Goal: Task Accomplishment & Management: Use online tool/utility

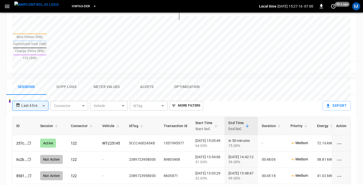
scroll to position [0, 17]
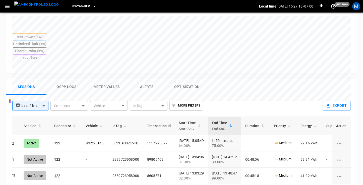
click at [6, 6] on icon "button" at bounding box center [7, 6] width 5 height 3
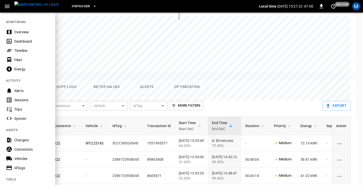
click at [24, 100] on div "Sessions" at bounding box center [31, 100] width 35 height 5
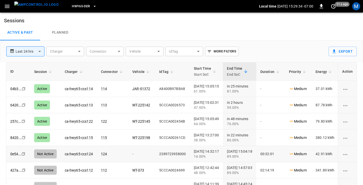
click at [24, 154] on icon "Copy" at bounding box center [23, 154] width 4 height 4
click at [23, 153] on icon "Copy" at bounding box center [23, 154] width 4 height 4
click at [77, 7] on span "HWY65-DER" at bounding box center [81, 7] width 18 height 6
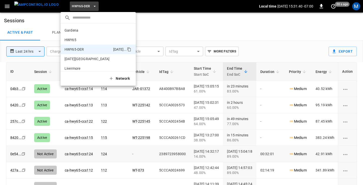
scroll to position [18, 0]
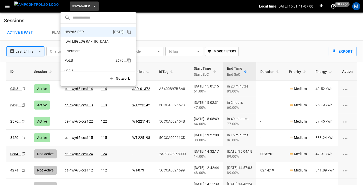
click at [81, 59] on p "PoLB" at bounding box center [89, 60] width 49 height 5
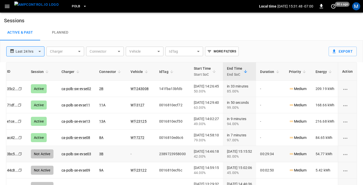
scroll to position [0, 0]
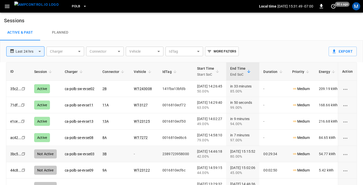
click at [24, 154] on icon "Copy" at bounding box center [23, 154] width 4 height 4
click at [22, 137] on icon "Copy" at bounding box center [23, 138] width 4 height 4
click at [23, 137] on icon "Copy" at bounding box center [23, 138] width 4 height 4
click at [24, 154] on icon "copy" at bounding box center [23, 154] width 3 height 3
